Goal: Information Seeking & Learning: Learn about a topic

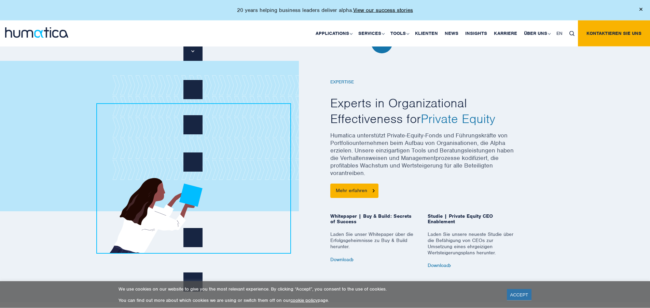
scroll to position [314, 0]
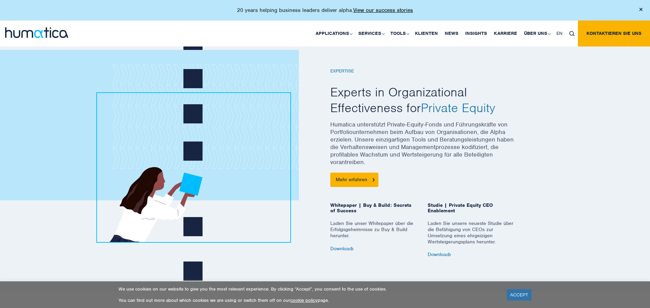
drag, startPoint x: 271, startPoint y: 109, endPoint x: 270, endPoint y: 119, distance: 10.0
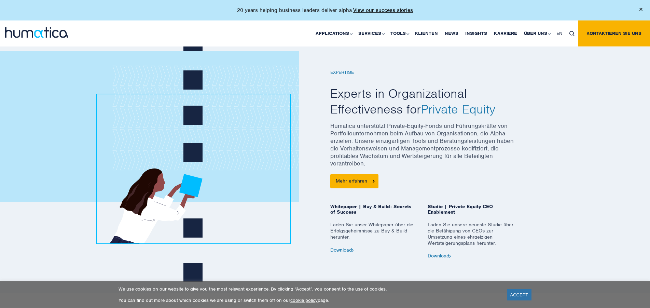
scroll to position [327, 0]
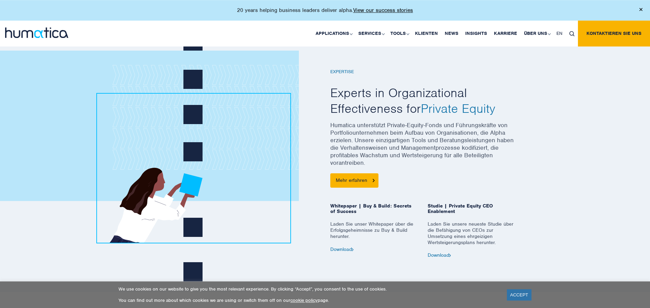
drag, startPoint x: 270, startPoint y: 112, endPoint x: 270, endPoint y: 117, distance: 4.8
click at [573, 153] on div "EXPERTISE Experts in Organizational Effectiveness for Private Equity Mehr erfah…" at bounding box center [325, 161] width 650 height 260
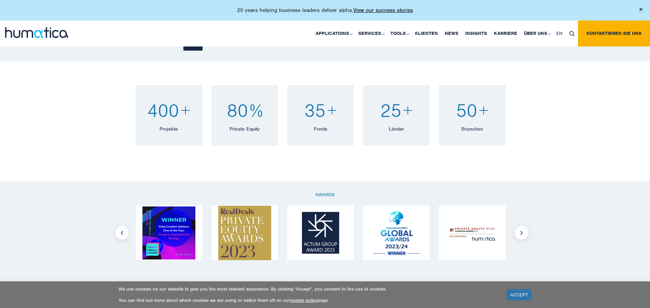
scroll to position [571, 0]
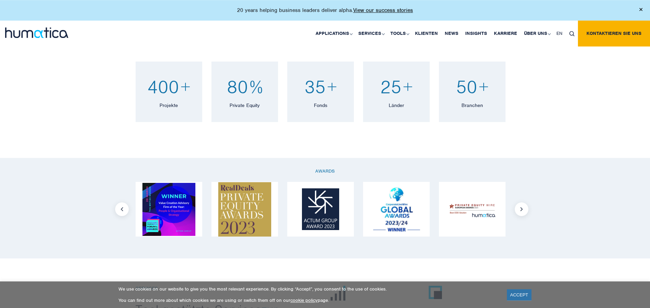
drag, startPoint x: 565, startPoint y: 144, endPoint x: 567, endPoint y: 151, distance: 7.8
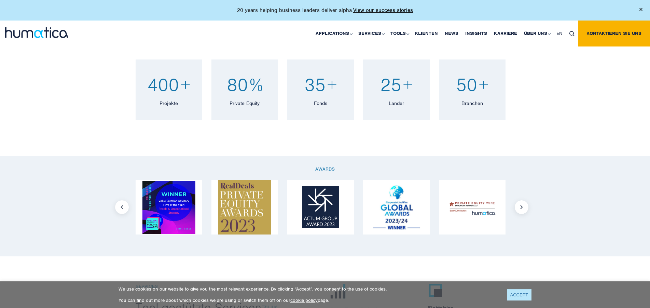
click at [524, 290] on link "ACCEPT" at bounding box center [519, 294] width 25 height 11
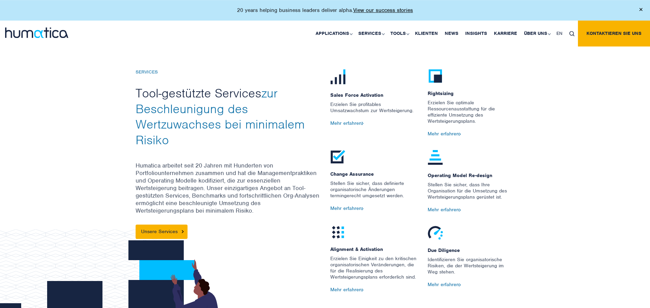
scroll to position [801, 0]
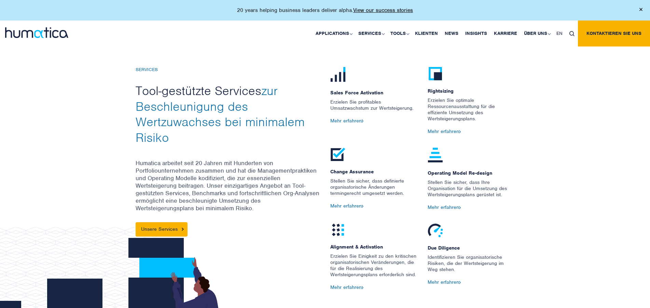
drag, startPoint x: 557, startPoint y: 205, endPoint x: 559, endPoint y: 211, distance: 6.7
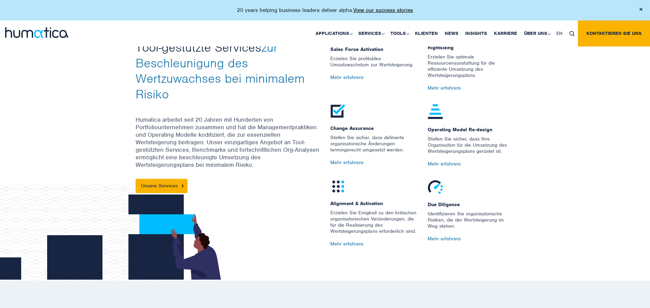
drag, startPoint x: 553, startPoint y: 192, endPoint x: 556, endPoint y: 183, distance: 10.0
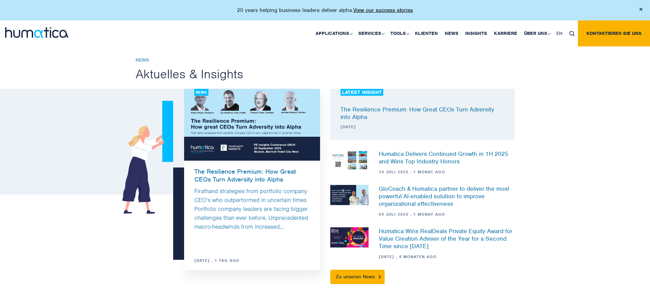
scroll to position [1812, 0]
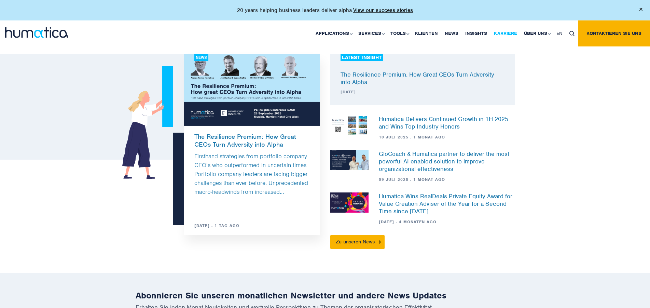
click at [507, 35] on link "Karriere" at bounding box center [506, 34] width 30 height 26
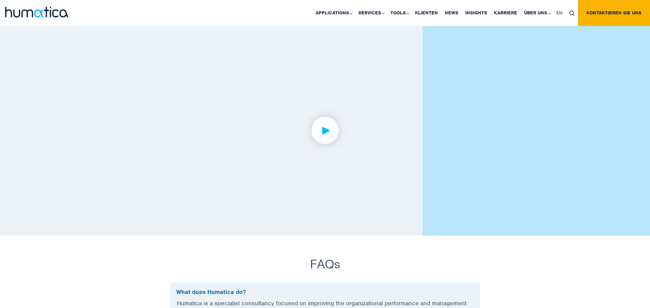
scroll to position [1617, 0]
click at [326, 125] on img at bounding box center [325, 128] width 53 height 53
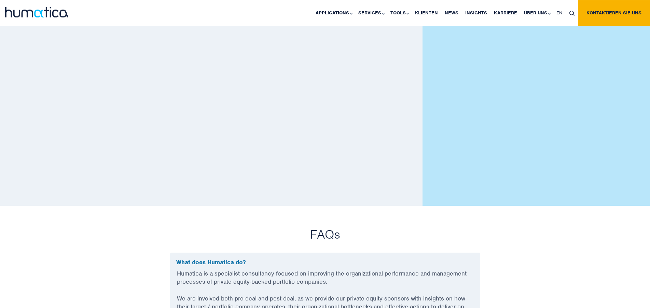
scroll to position [1687, 0]
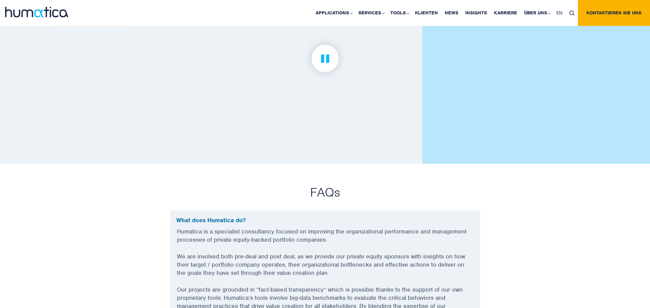
click at [328, 57] on img at bounding box center [325, 58] width 53 height 53
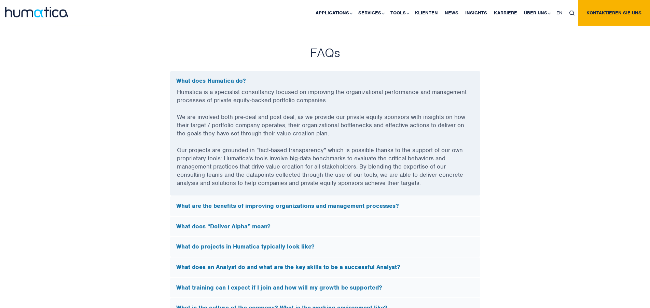
scroll to position [1652, 0]
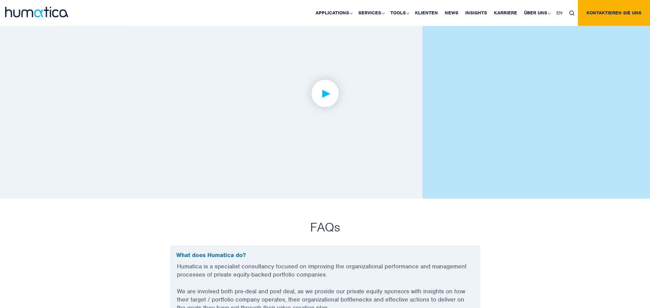
click at [298, 94] on link at bounding box center [326, 94] width 250 height 156
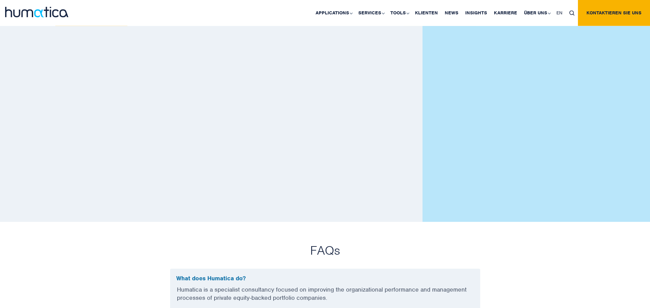
scroll to position [1617, 0]
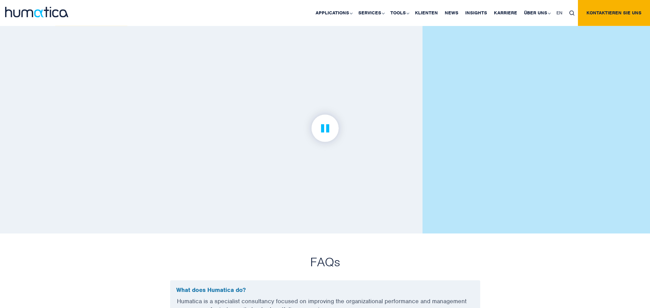
click at [329, 145] on img at bounding box center [325, 128] width 53 height 53
click at [329, 132] on img at bounding box center [325, 128] width 53 height 53
click at [333, 192] on link at bounding box center [326, 129] width 250 height 156
click at [332, 191] on link at bounding box center [326, 129] width 250 height 156
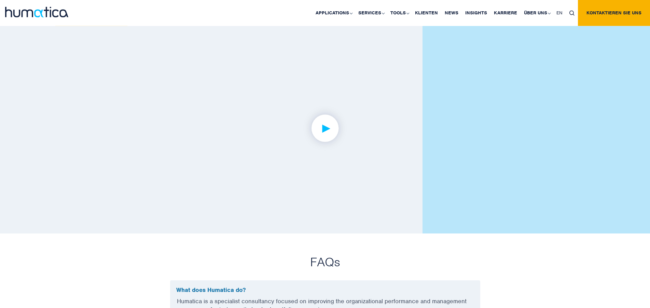
click at [323, 129] on img at bounding box center [325, 128] width 53 height 53
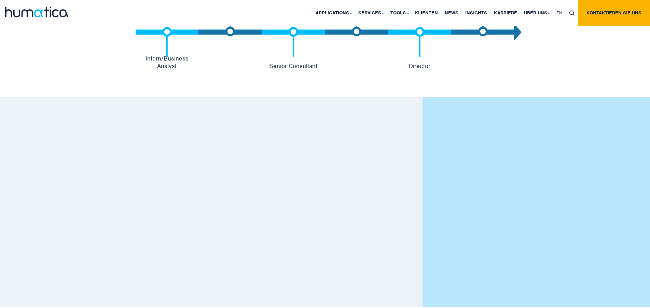
scroll to position [1540, 0]
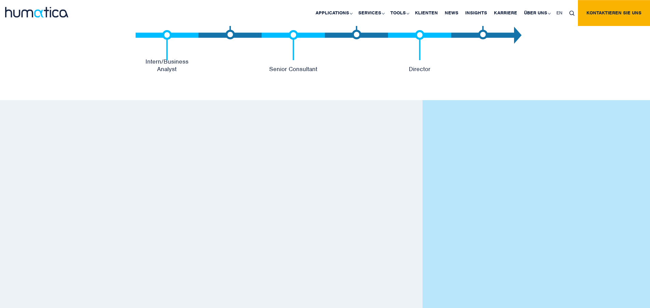
drag, startPoint x: 148, startPoint y: 194, endPoint x: 149, endPoint y: 191, distance: 3.6
click at [333, 271] on link at bounding box center [326, 205] width 250 height 156
click at [331, 273] on link at bounding box center [326, 205] width 250 height 156
drag, startPoint x: 329, startPoint y: 272, endPoint x: 169, endPoint y: 188, distance: 180.7
click at [141, 234] on div at bounding box center [326, 205] width 390 height 156
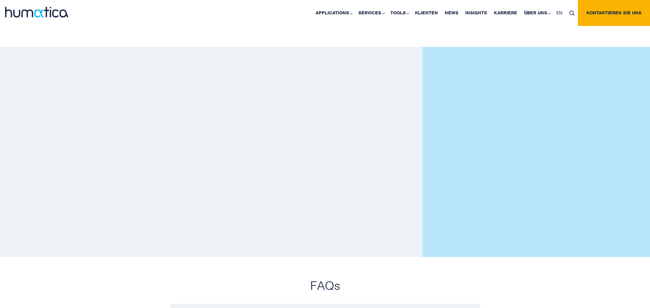
scroll to position [1610, 0]
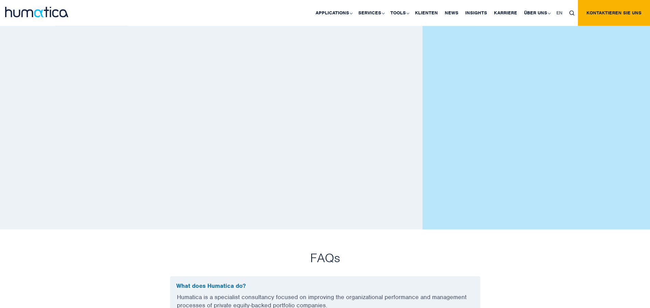
drag, startPoint x: 171, startPoint y: 199, endPoint x: 173, endPoint y: 204, distance: 6.2
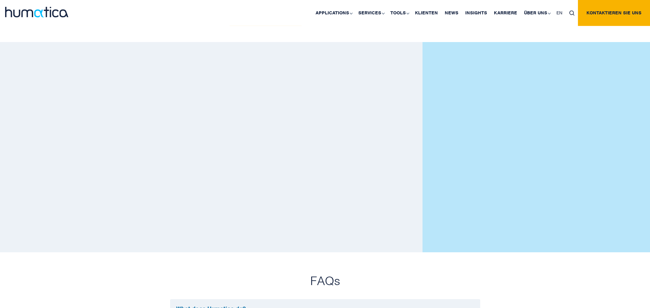
scroll to position [1588, 0]
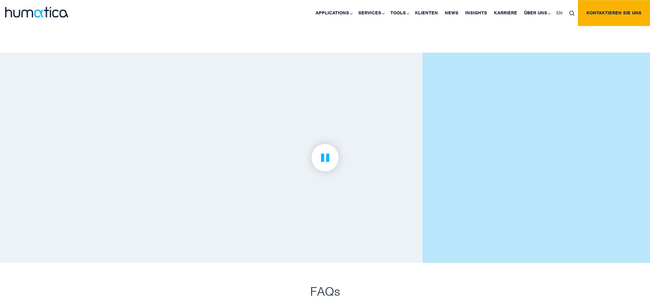
click at [323, 157] on img at bounding box center [325, 157] width 53 height 53
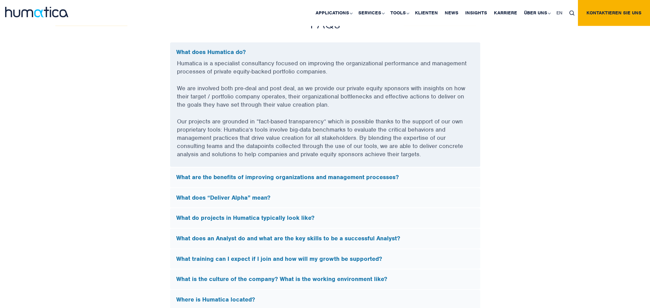
scroll to position [1866, 0]
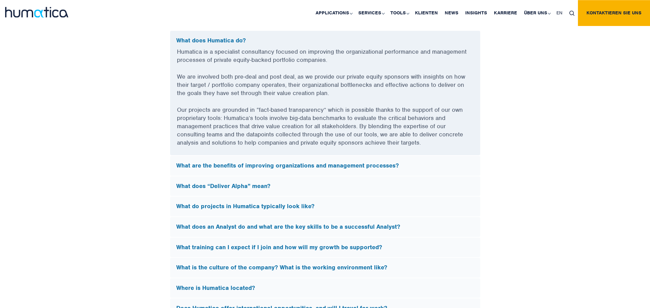
click at [391, 165] on h5 "What are the benefits of improving organizations and management processes?" at bounding box center [325, 166] width 298 height 8
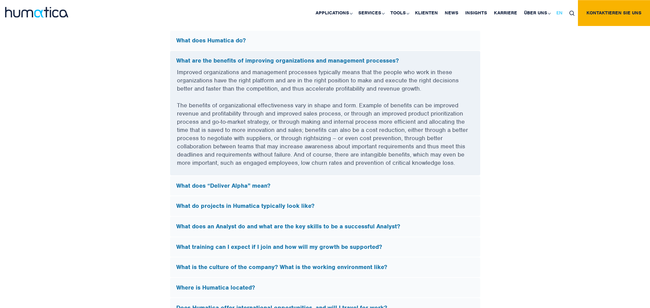
click at [560, 12] on span "EN" at bounding box center [560, 13] width 6 height 6
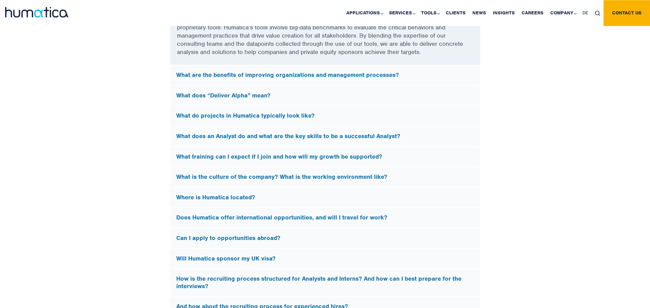
scroll to position [1941, 0]
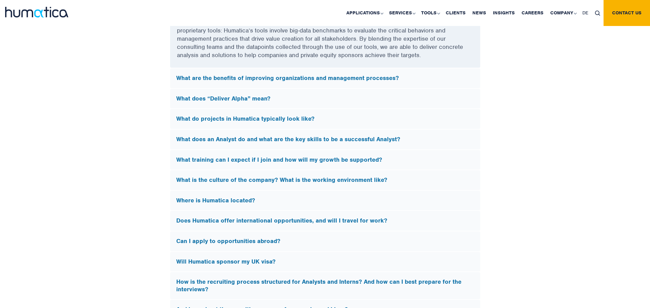
click at [276, 77] on h5 "What are the benefits of improving organizations and management processes?" at bounding box center [325, 79] width 298 height 8
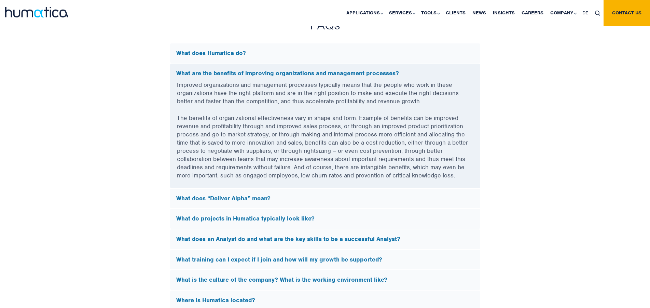
scroll to position [1840, 0]
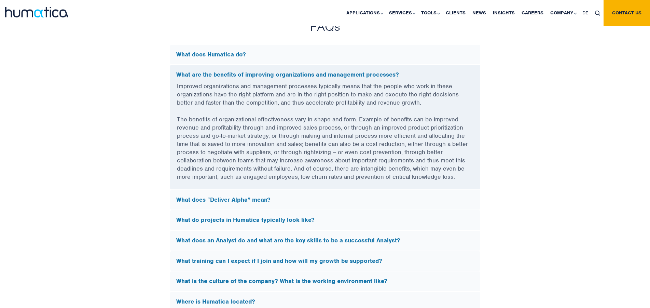
click at [280, 196] on h5 "What does “Deliver Alpha” mean?" at bounding box center [325, 200] width 298 height 8
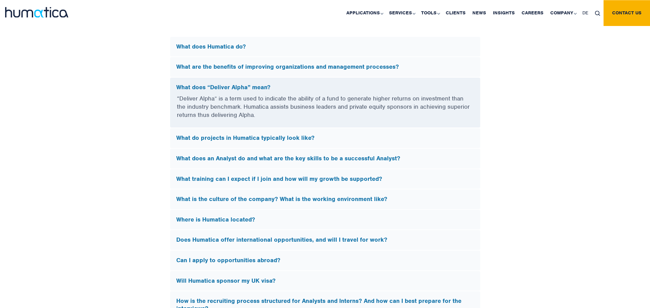
drag, startPoint x: 527, startPoint y: 135, endPoint x: 527, endPoint y: 139, distance: 4.8
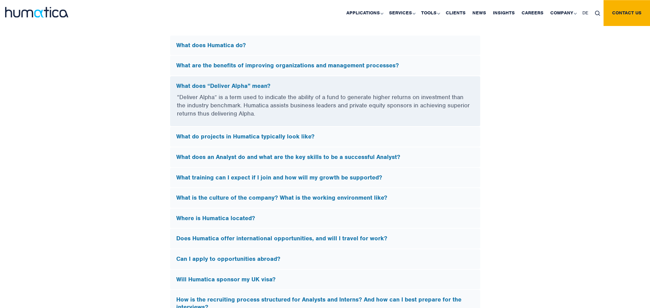
click at [240, 136] on h5 "What do projects in Humatica typically look like?" at bounding box center [325, 137] width 298 height 8
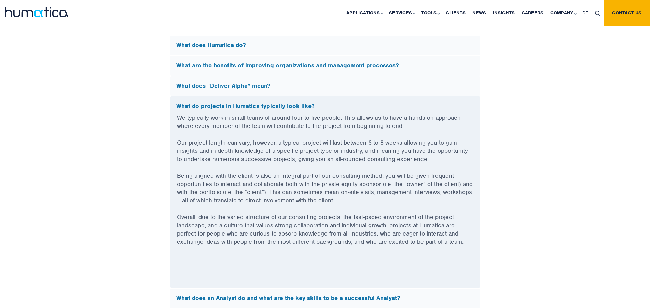
click at [110, 122] on div "FAQs What does Humatica do? Humatica is a specialist consultancy focused on imp…" at bounding box center [325, 254] width 650 height 490
click at [242, 131] on p "We typically work in small teams of around four to five people. This allows us …" at bounding box center [325, 125] width 297 height 25
click at [247, 108] on h5 "What do projects in Humatica typically look like?" at bounding box center [325, 107] width 298 height 8
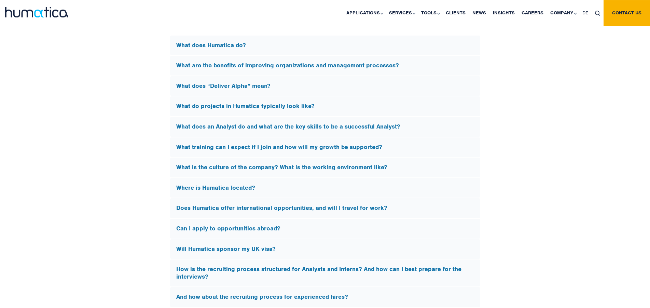
click at [248, 107] on h5 "What do projects in Humatica typically look like?" at bounding box center [325, 107] width 298 height 8
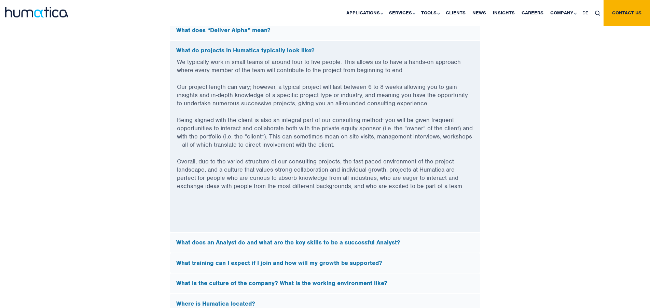
scroll to position [1919, 0]
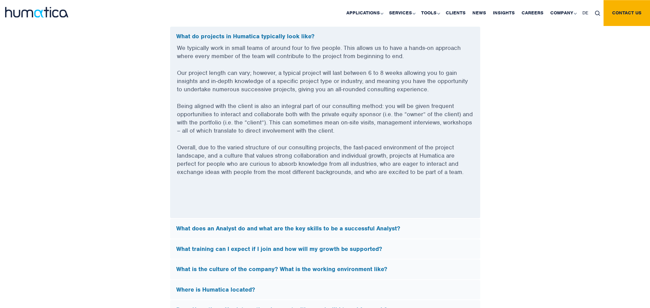
click at [433, 116] on p "Being aligned with the client is also an integral part of our consulting method…" at bounding box center [325, 122] width 297 height 41
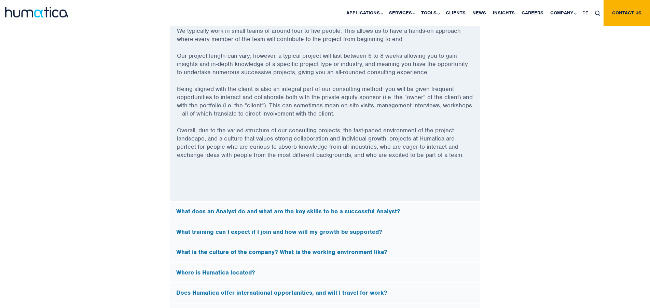
scroll to position [1954, 0]
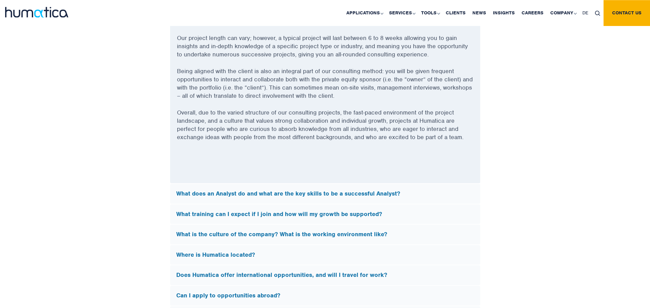
click at [371, 194] on h5 "What does an Analyst do and what are the key skills to be a successful Analyst?" at bounding box center [325, 194] width 298 height 8
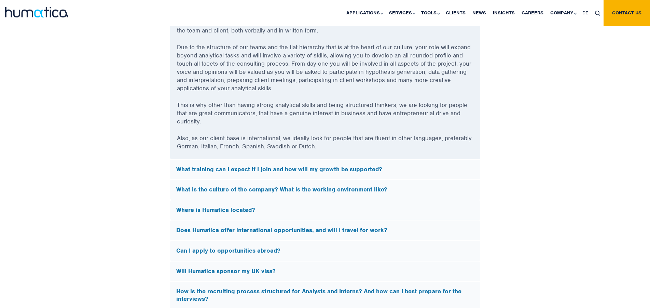
scroll to position [1989, 0]
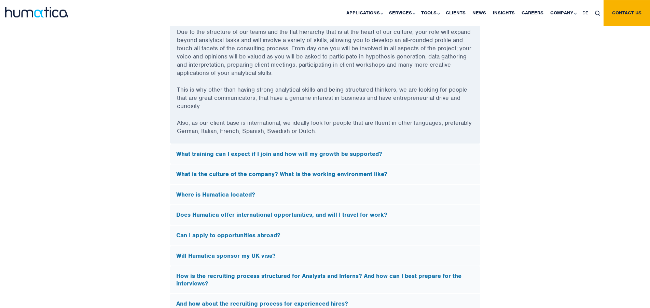
click at [366, 148] on div "What training can I expect if I join and how will my growth be supported?" at bounding box center [325, 154] width 310 height 20
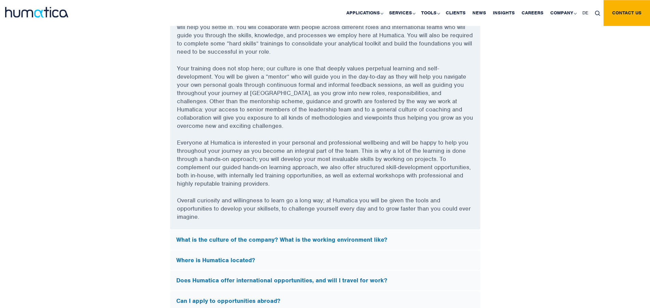
click at [387, 240] on h5 "What is the culture of the company? What is the working environment like?" at bounding box center [325, 240] width 298 height 8
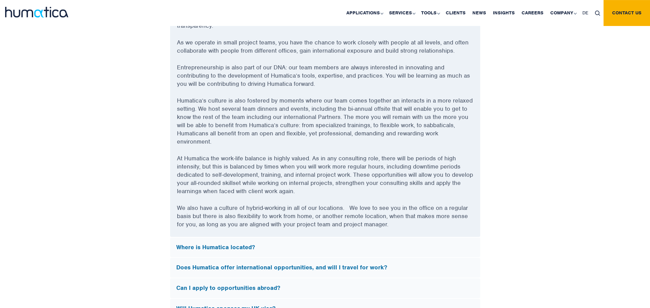
scroll to position [2013, 0]
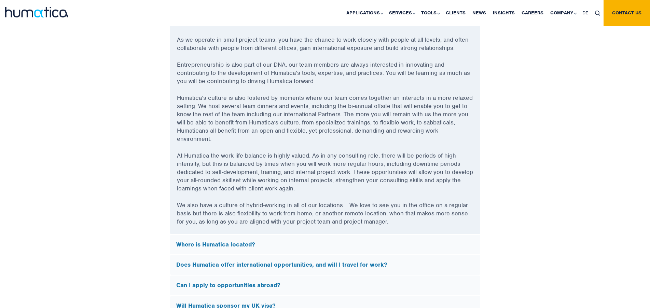
click at [400, 264] on h5 "Does Humatica offer international opportunities, and will I travel for work?" at bounding box center [325, 265] width 298 height 8
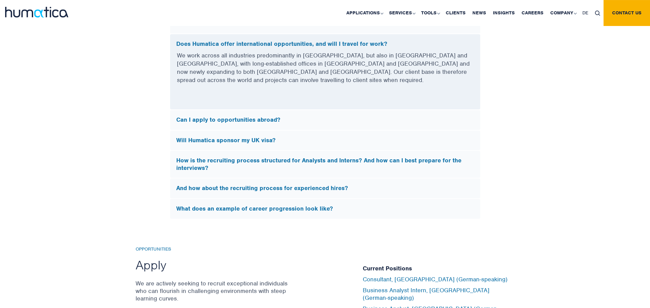
click at [335, 116] on h5 "Can I apply to opportunities abroad?" at bounding box center [325, 120] width 298 height 8
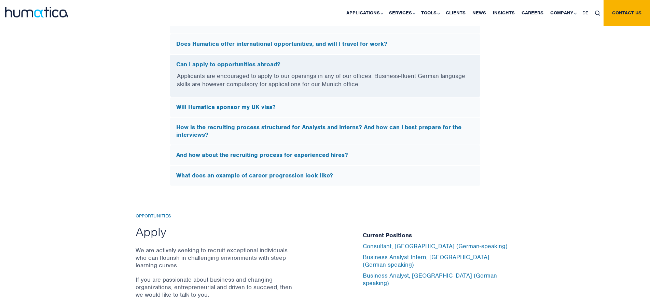
click at [332, 126] on h5 "How is the recruiting process structured for Analysts and Interns? And how can …" at bounding box center [325, 131] width 298 height 15
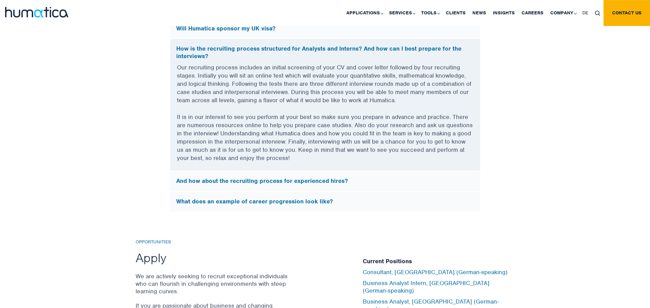
scroll to position [2083, 0]
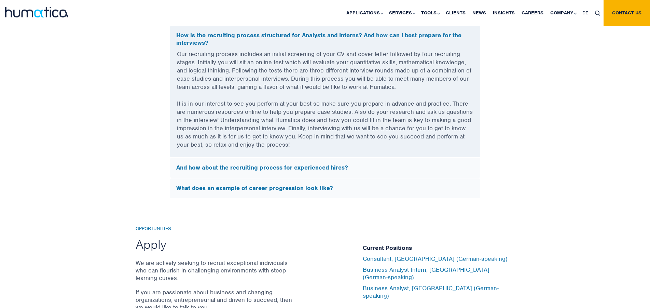
click at [330, 169] on h5 "And how about the recruiting process for experienced hires?" at bounding box center [325, 168] width 298 height 8
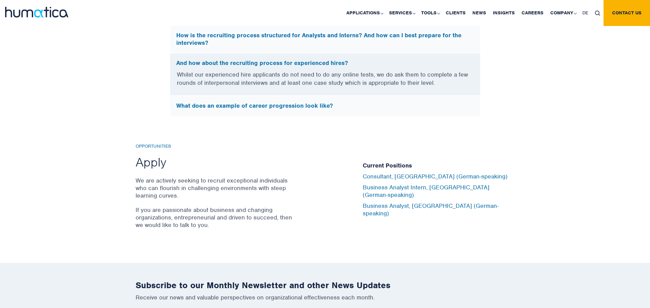
click at [378, 109] on div "What does an example of career progression look like?" at bounding box center [325, 106] width 310 height 20
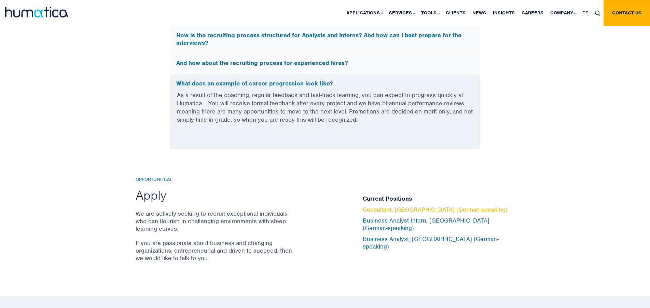
click at [410, 213] on link "Consultant, Munich (German-speaking)" at bounding box center [435, 210] width 145 height 8
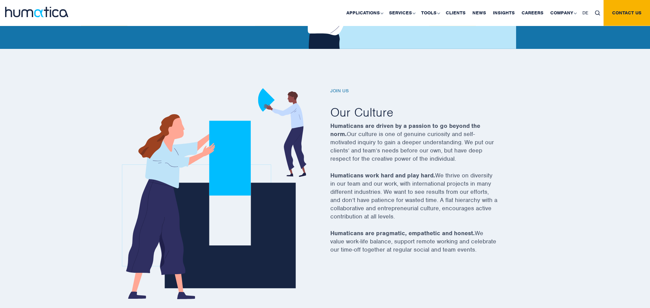
scroll to position [0, 0]
